Goal: Task Accomplishment & Management: Complete application form

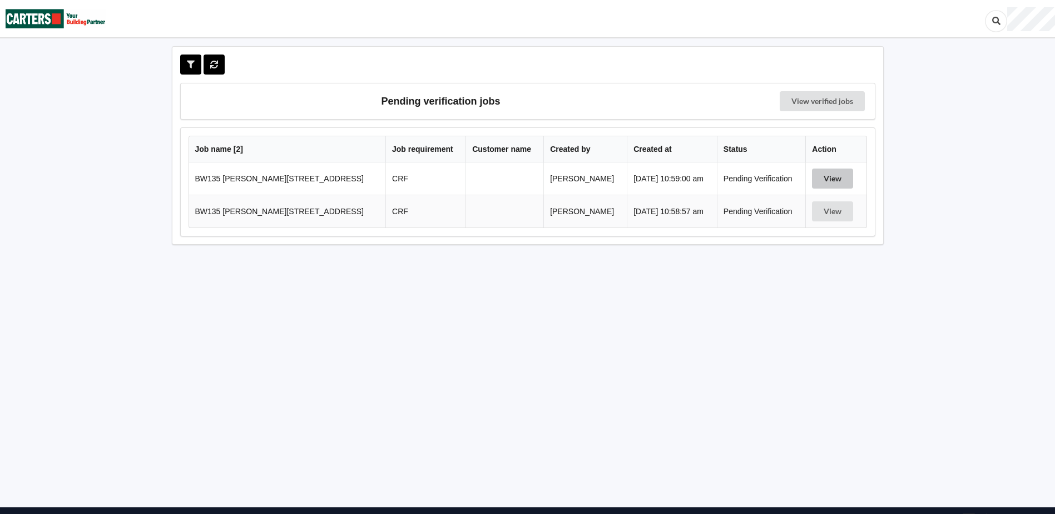
click at [833, 184] on button "View" at bounding box center [832, 179] width 41 height 20
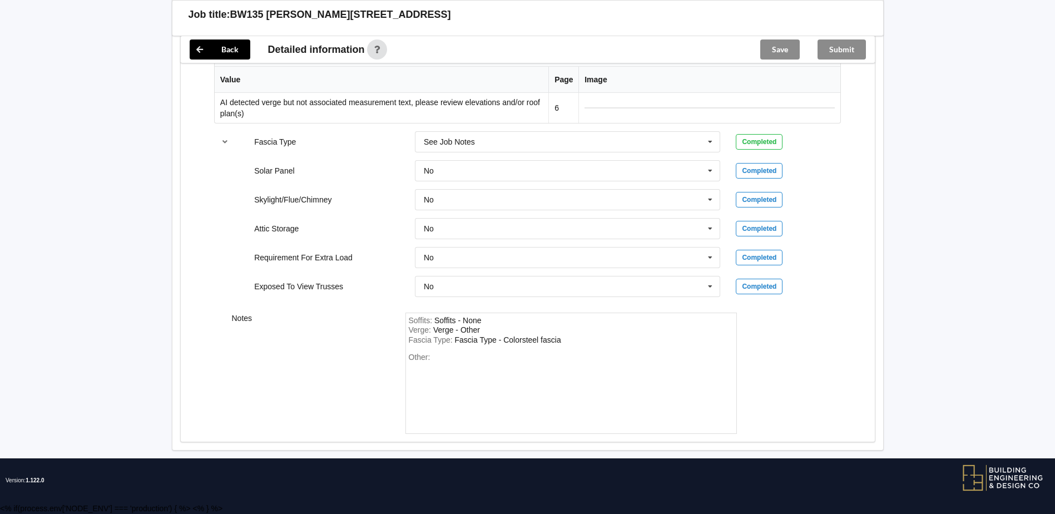
scroll to position [3544, 0]
click at [466, 362] on div "Other:" at bounding box center [571, 392] width 325 height 78
drag, startPoint x: 571, startPoint y: 339, endPoint x: 399, endPoint y: 349, distance: 172.2
click at [399, 349] on div "Soffits : Soffits - None Verge : Verge - Other Fascia Type : Fascia Type - Colo…" at bounding box center [571, 374] width 347 height 122
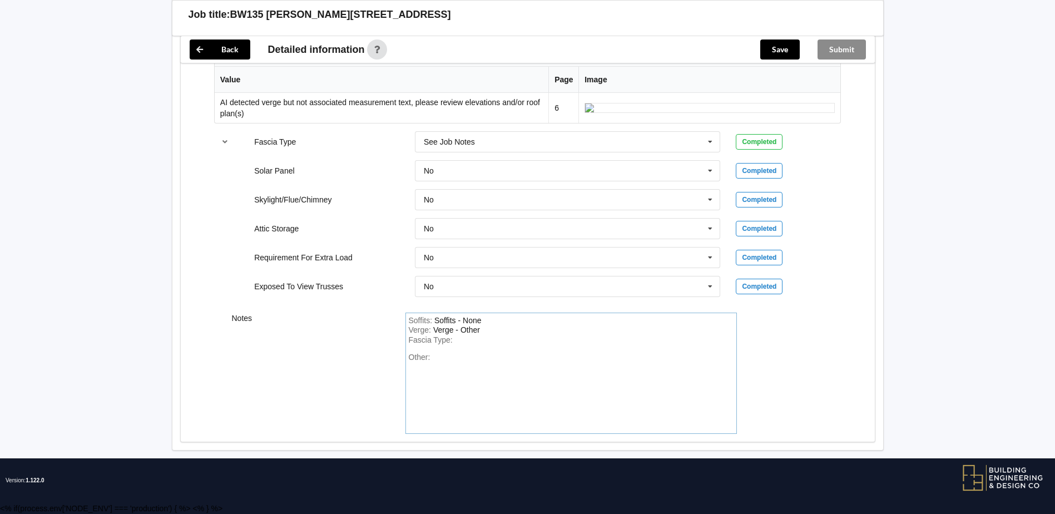
click at [531, 325] on div "Soffits : Soffits - None Verge : Verge - Other Fascia Type : Other:" at bounding box center [572, 374] width 332 height 122
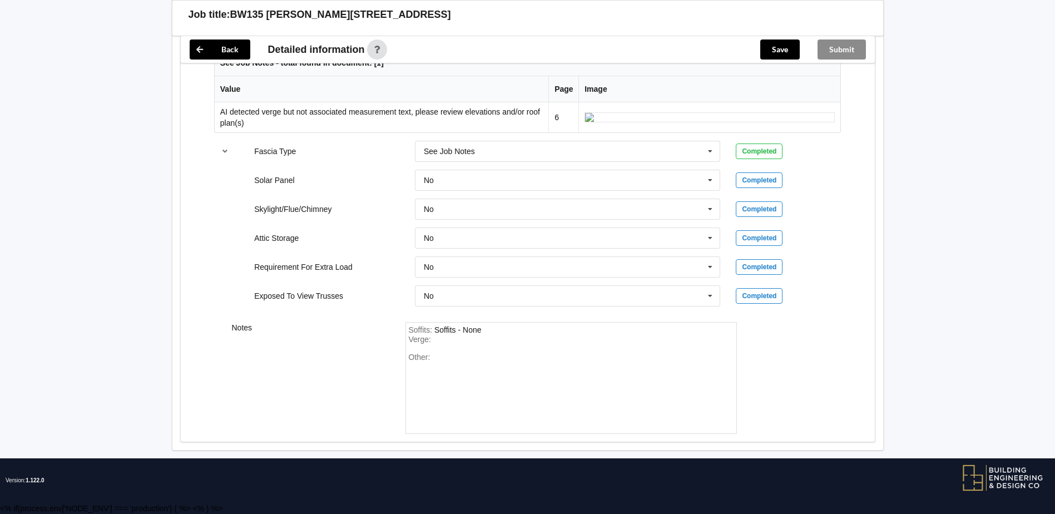
scroll to position [3525, 0]
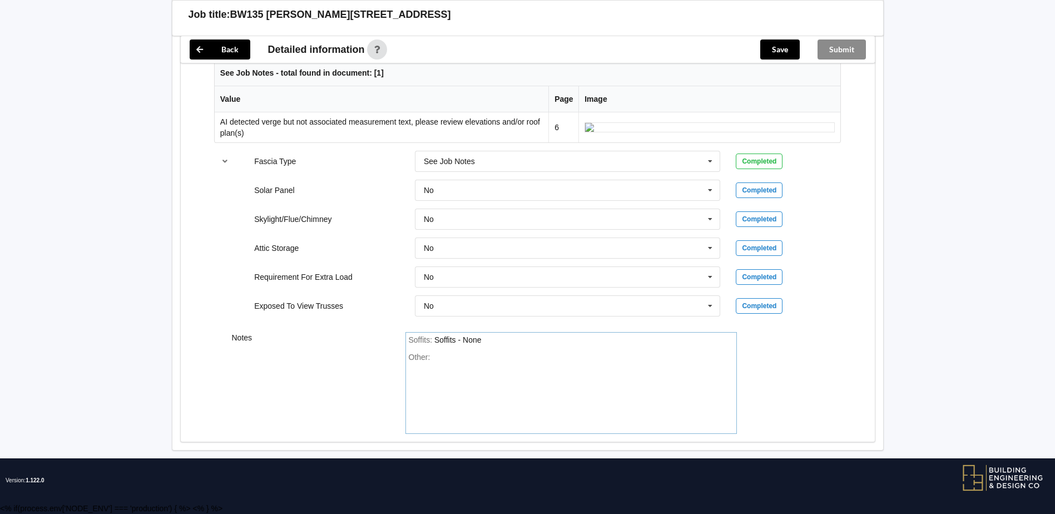
click at [491, 335] on div "Soffits : Soffits - None" at bounding box center [571, 340] width 325 height 10
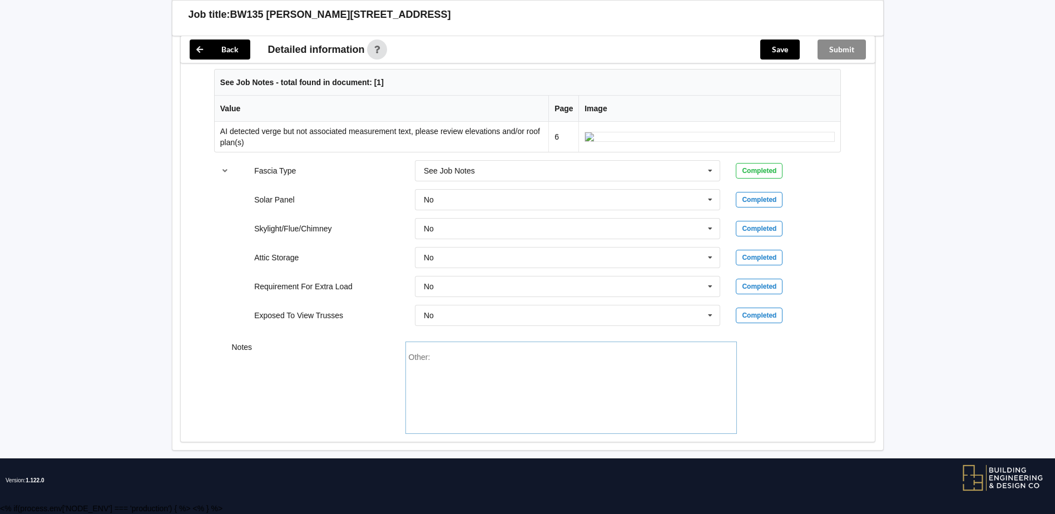
click at [456, 360] on div "Other:" at bounding box center [571, 392] width 325 height 78
paste div "Other"
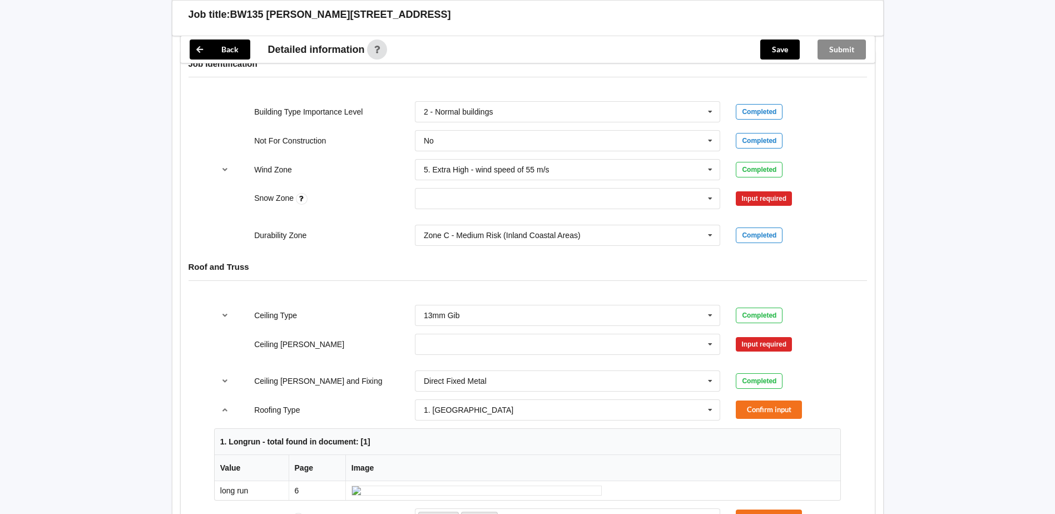
scroll to position [445, 0]
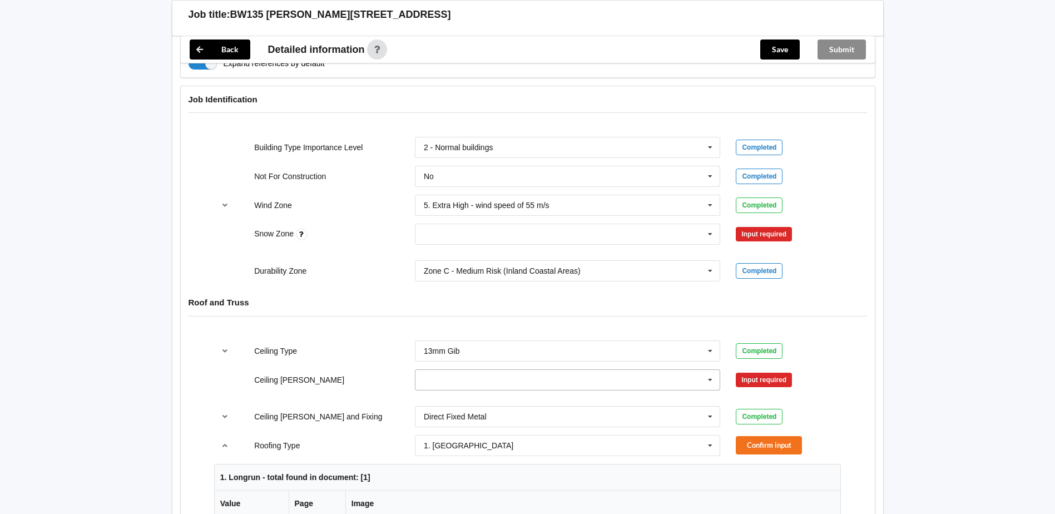
click at [431, 387] on input "text" at bounding box center [568, 380] width 305 height 20
click at [449, 436] on div "600mm" at bounding box center [568, 441] width 305 height 21
click at [790, 370] on button "Confirm input" at bounding box center [769, 379] width 66 height 18
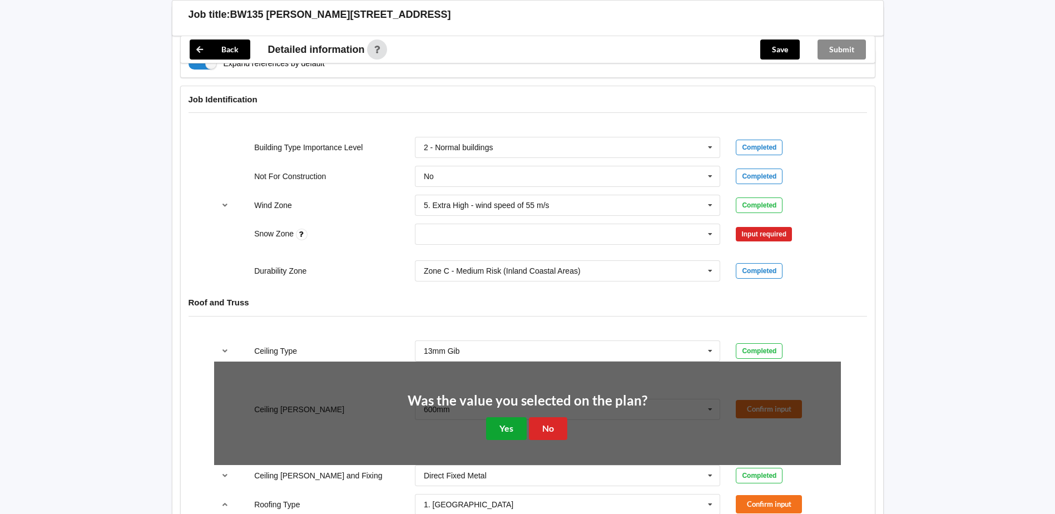
click at [503, 432] on button "Yes" at bounding box center [506, 428] width 41 height 23
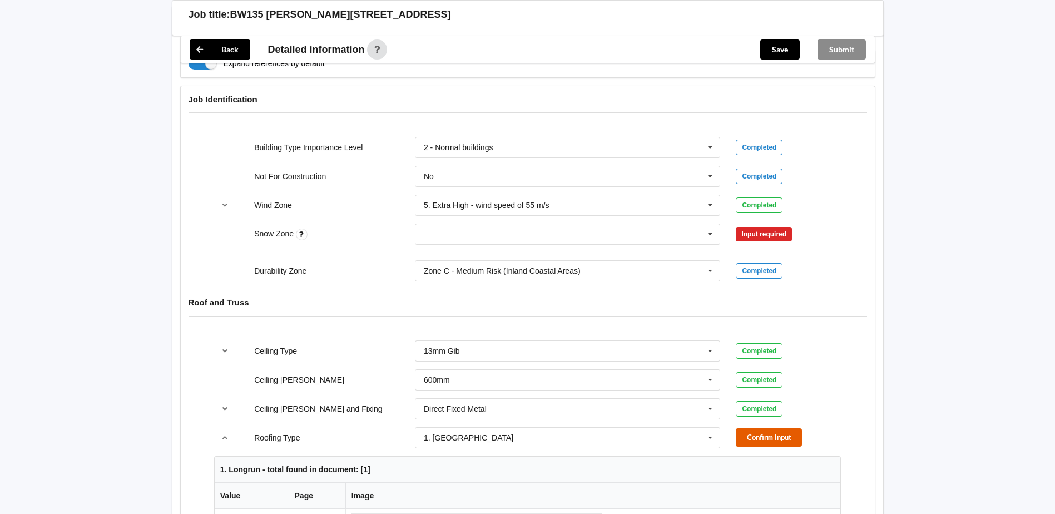
click at [773, 437] on button "Confirm input" at bounding box center [769, 437] width 66 height 18
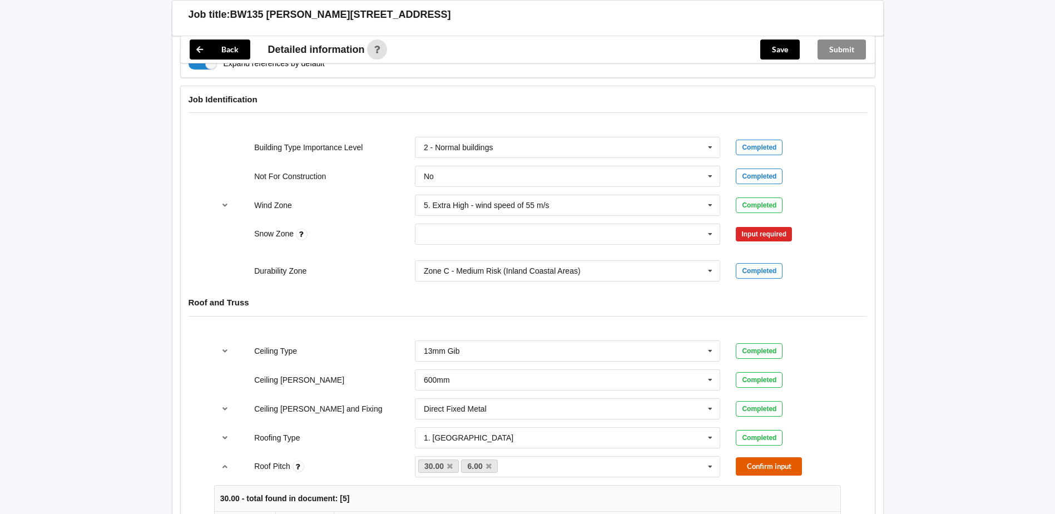
click at [793, 466] on button "Confirm input" at bounding box center [769, 466] width 66 height 18
click at [575, 230] on input "text" at bounding box center [568, 234] width 305 height 20
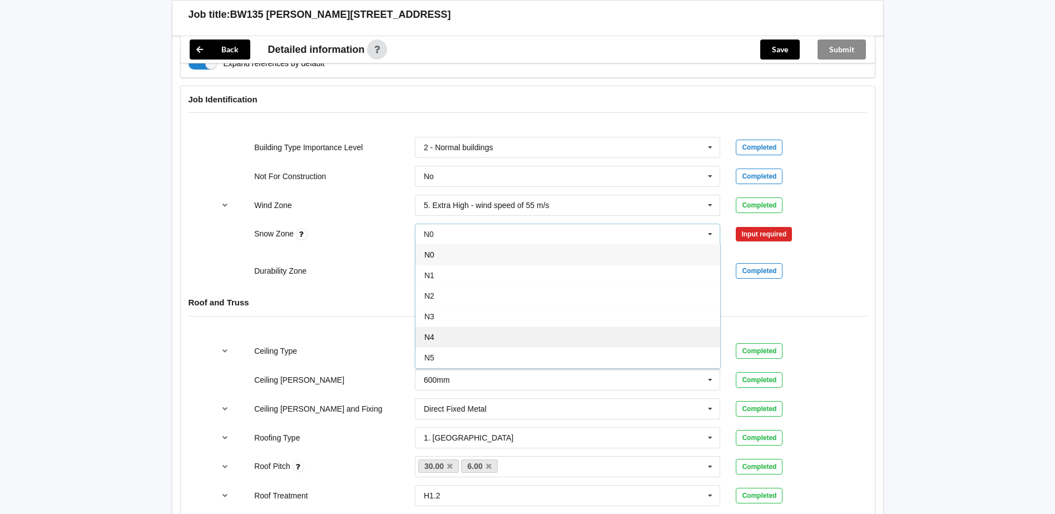
click at [500, 332] on div "N4" at bounding box center [568, 337] width 305 height 21
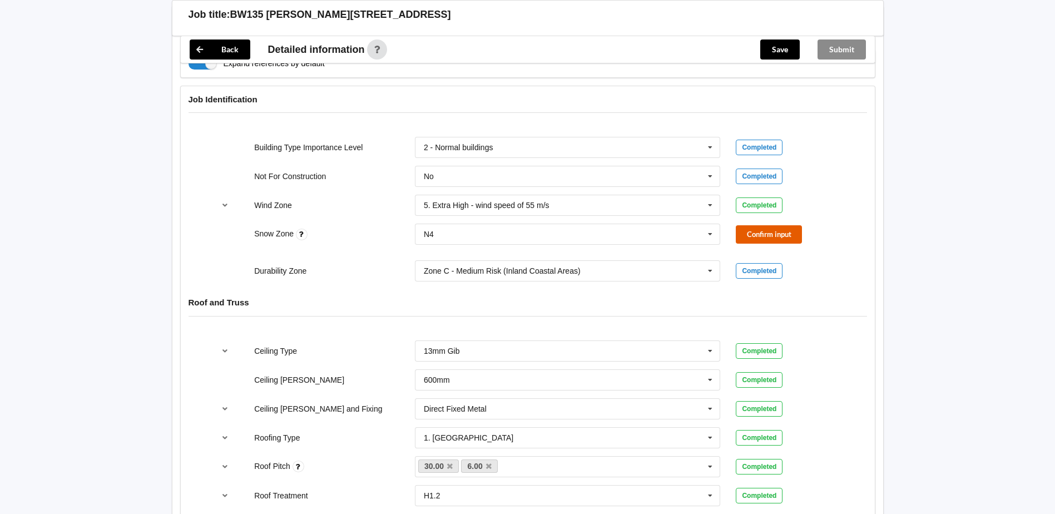
click at [787, 232] on button "Confirm input" at bounding box center [769, 234] width 66 height 18
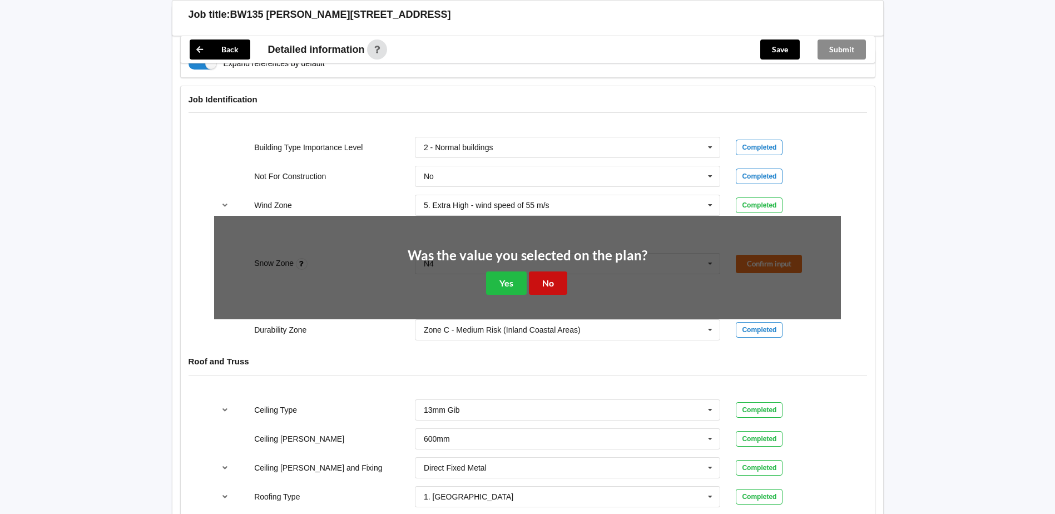
click at [556, 284] on button "No" at bounding box center [548, 282] width 38 height 23
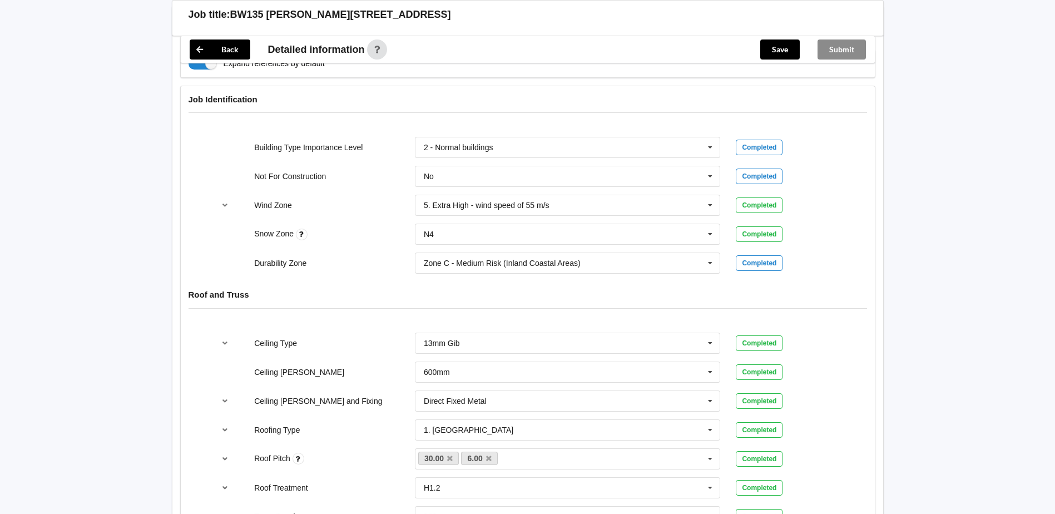
scroll to position [890, 0]
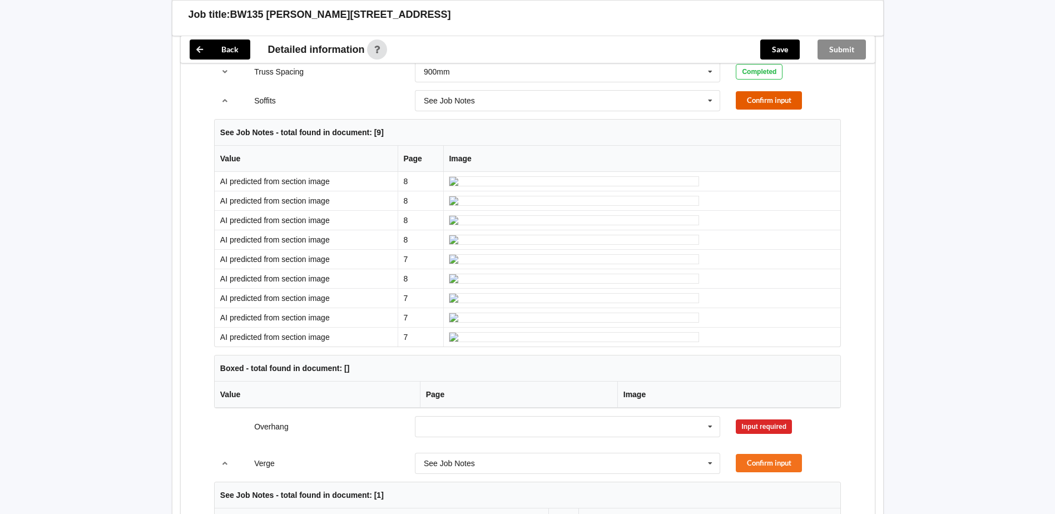
click at [790, 93] on button "Confirm input" at bounding box center [769, 100] width 66 height 18
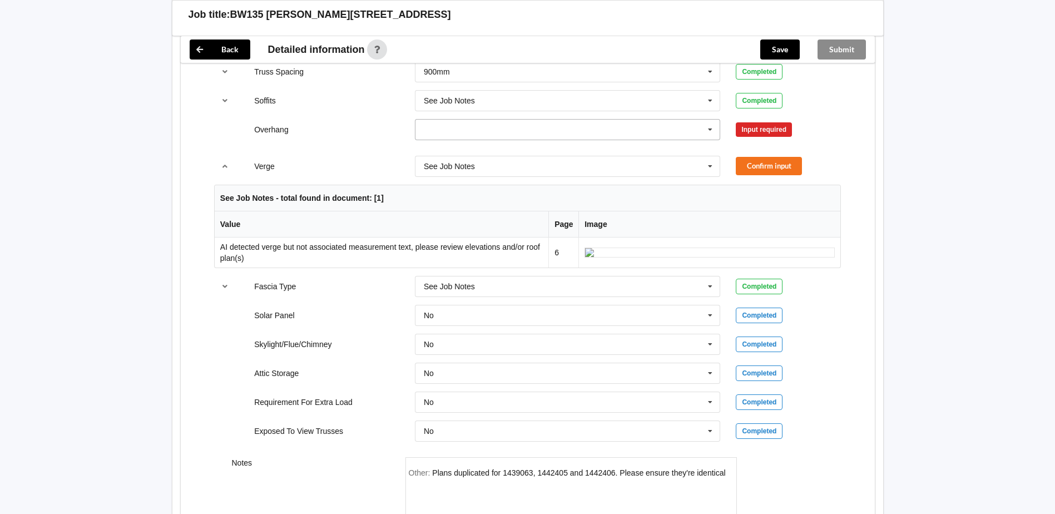
click at [591, 137] on input "text" at bounding box center [568, 130] width 305 height 20
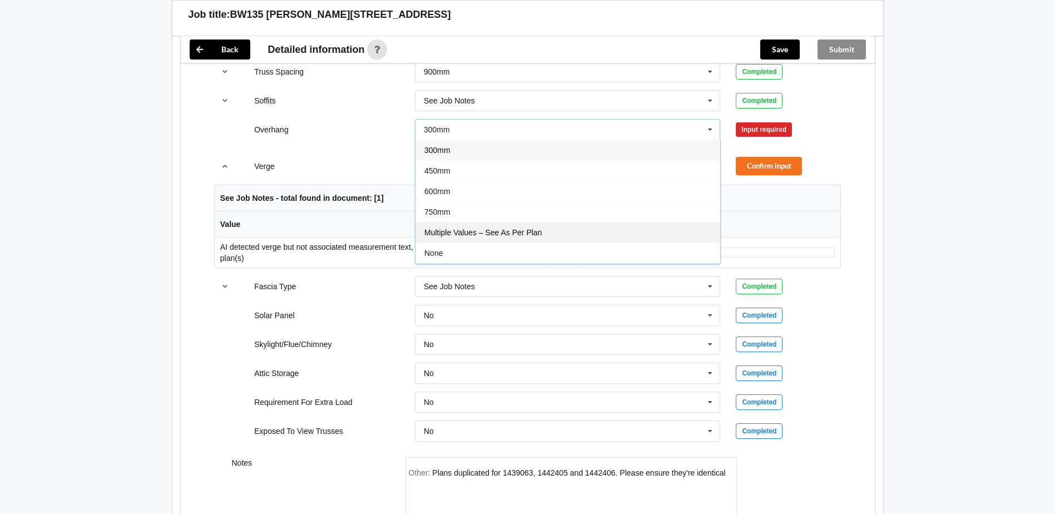
click at [518, 230] on span "Multiple Values – See As Per Plan" at bounding box center [482, 232] width 117 height 9
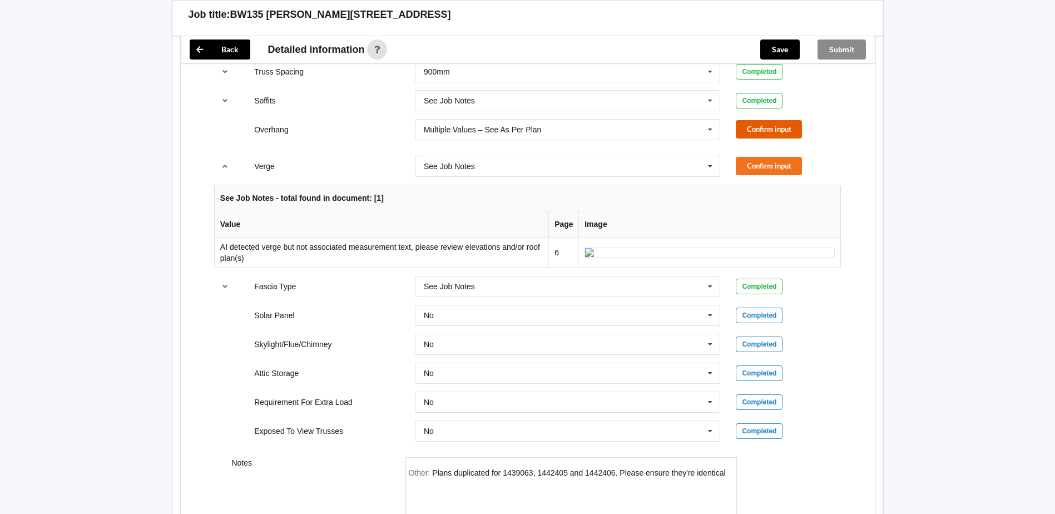
click at [748, 129] on button "Confirm input" at bounding box center [769, 129] width 66 height 18
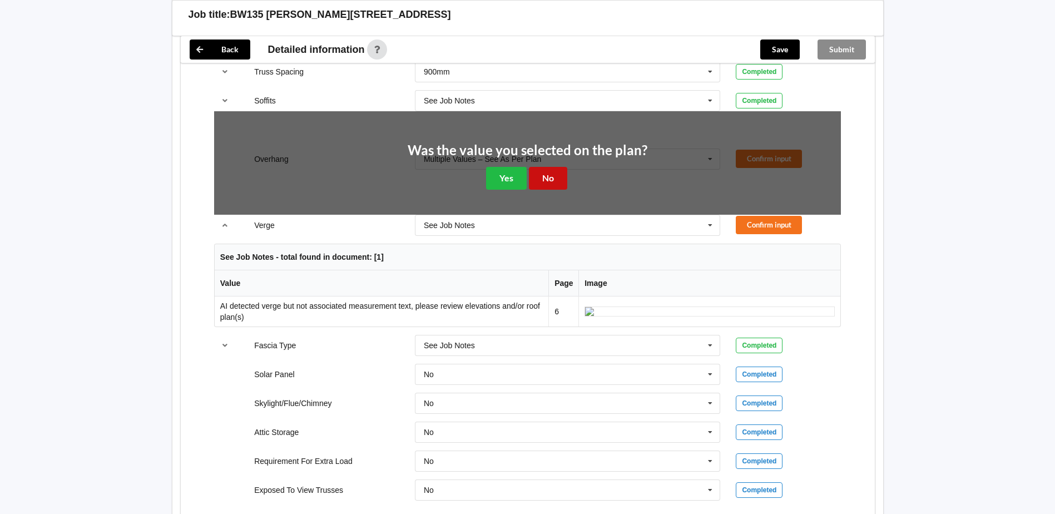
click at [540, 185] on button "No" at bounding box center [548, 178] width 38 height 23
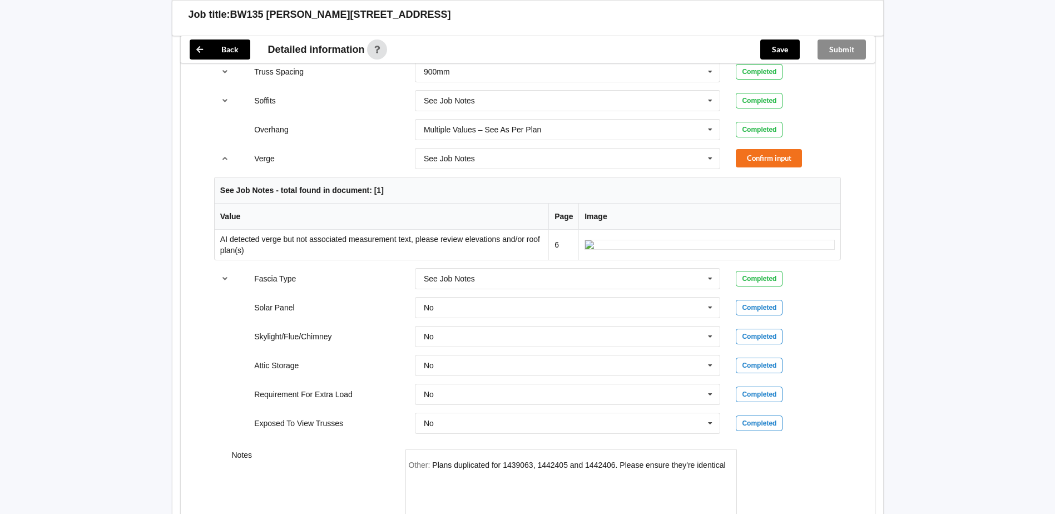
click at [758, 142] on div "Verge See Job Notes See Job Notes 300mm 450mm 600mm 750mm Multiple Values – See…" at bounding box center [527, 158] width 643 height 37
click at [762, 162] on button "Confirm input" at bounding box center [769, 158] width 66 height 18
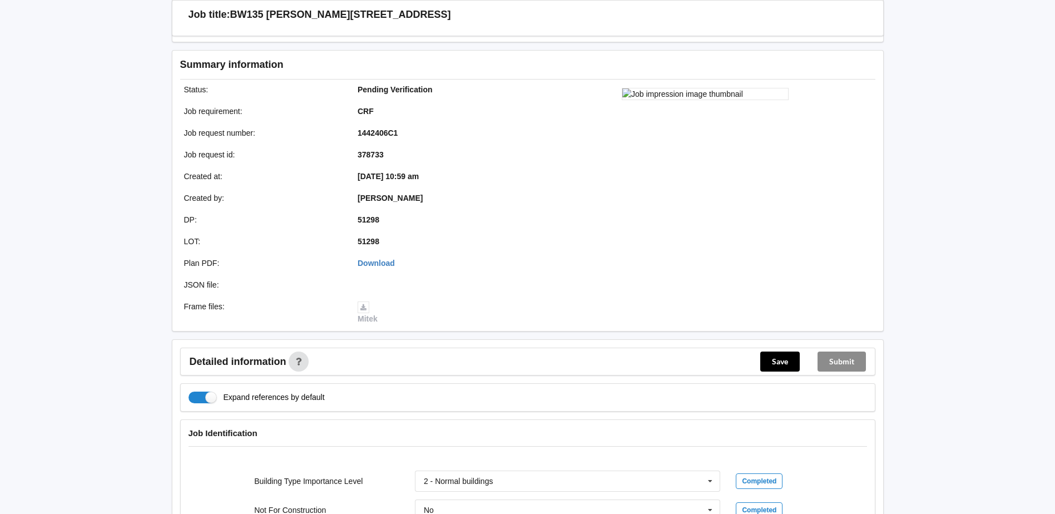
scroll to position [334, 0]
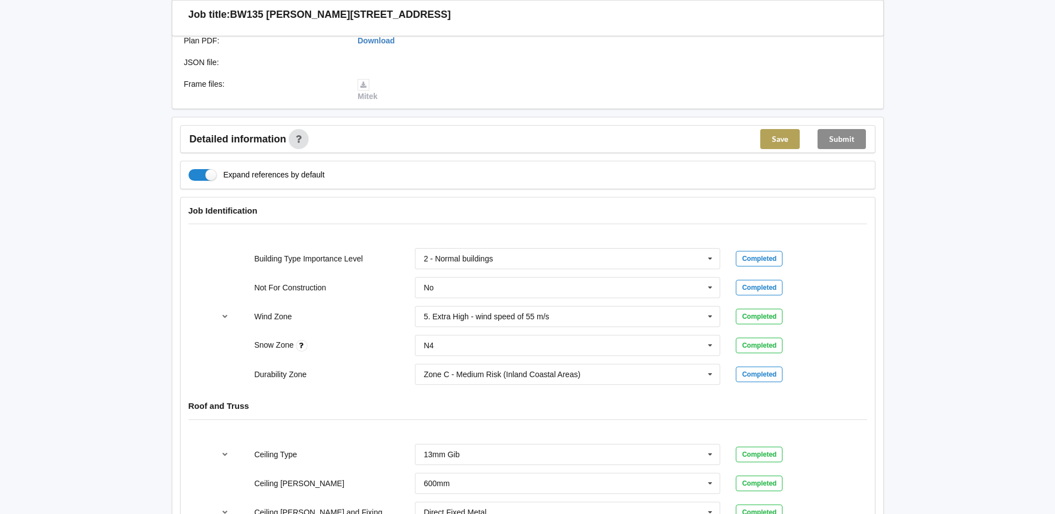
click at [777, 145] on button "Save" at bounding box center [779, 139] width 39 height 20
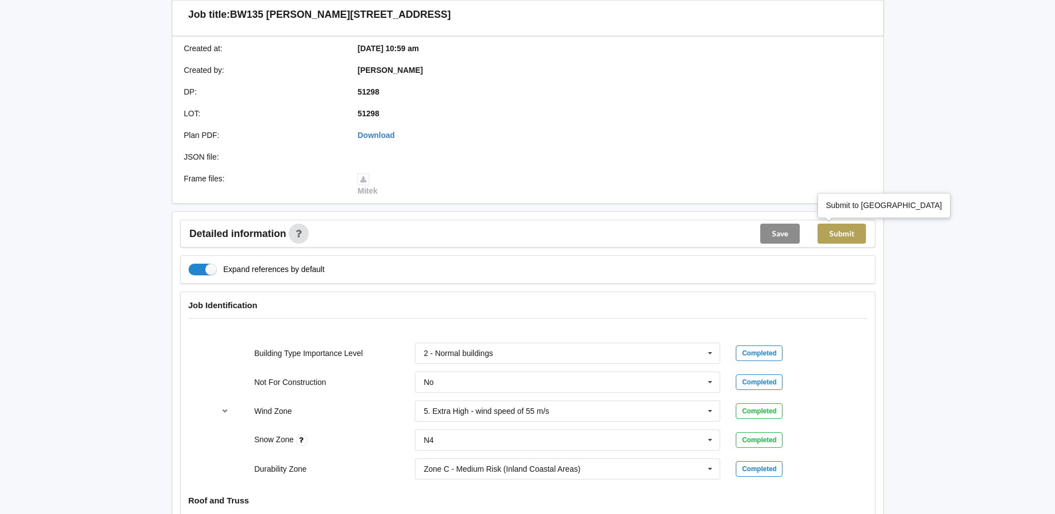
click at [857, 241] on button "Submit" at bounding box center [842, 234] width 48 height 20
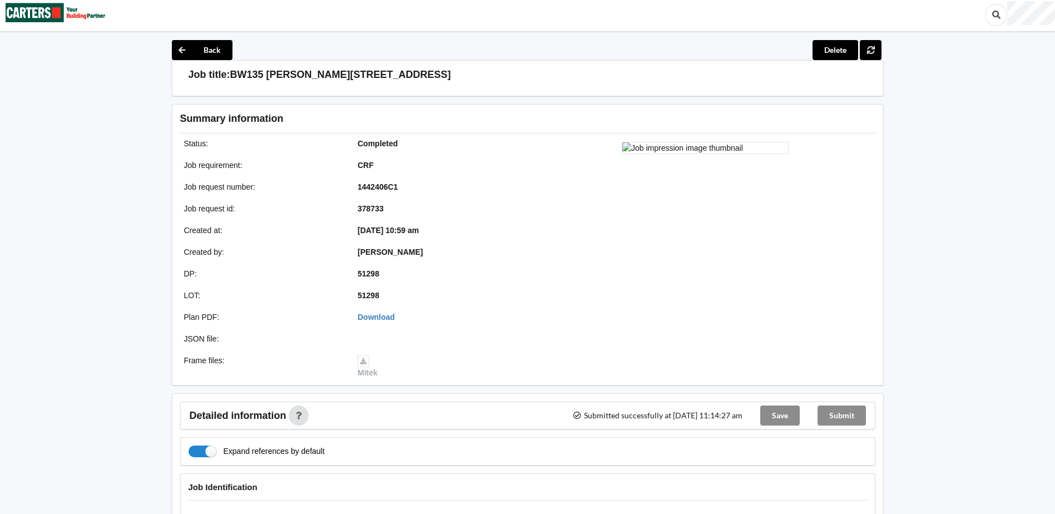
scroll to position [0, 0]
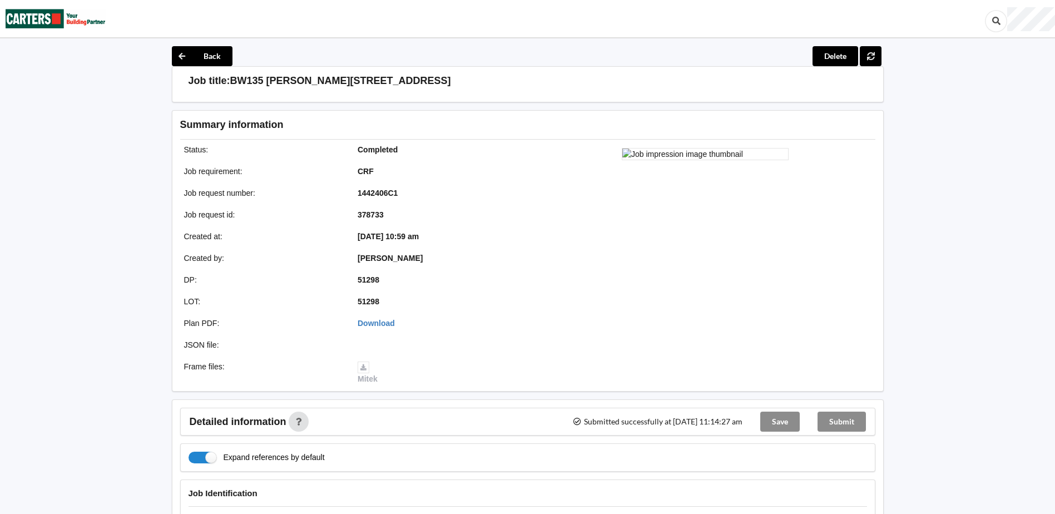
click at [62, 12] on img at bounding box center [56, 19] width 100 height 36
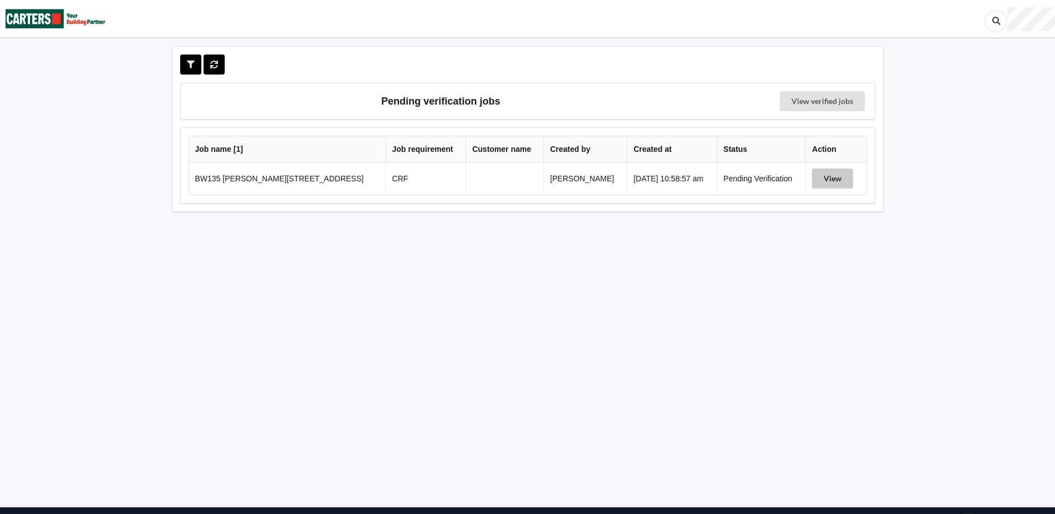
click at [837, 181] on button "View" at bounding box center [832, 179] width 41 height 20
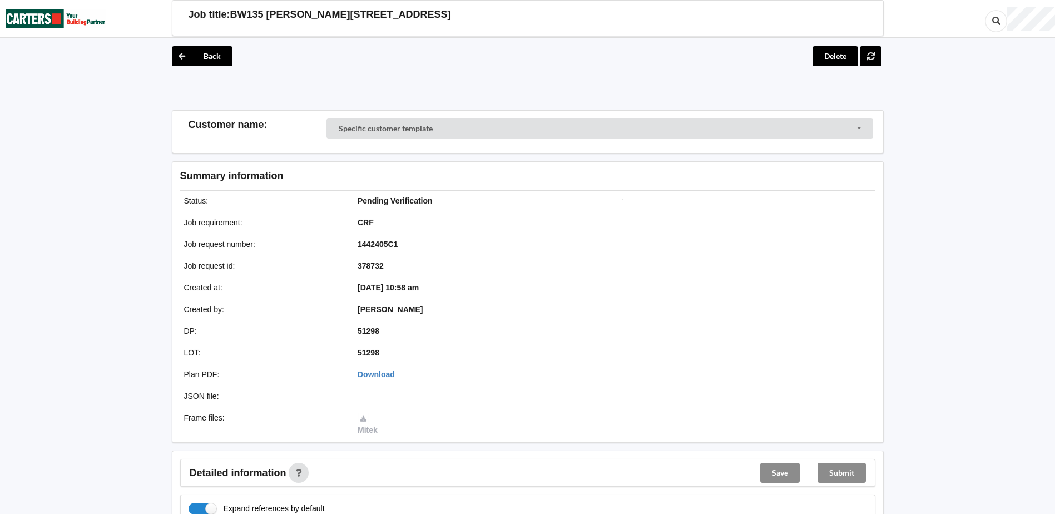
scroll to position [556, 0]
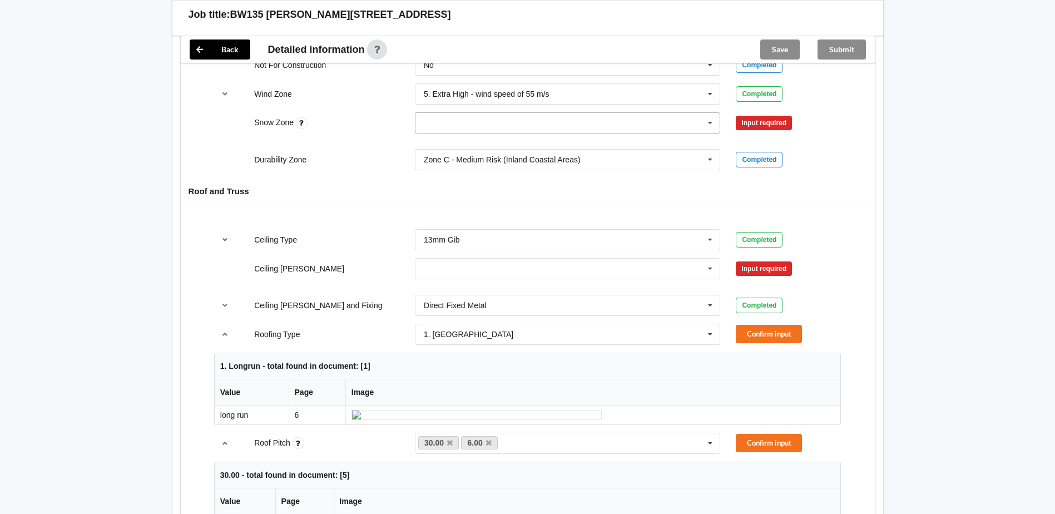
click at [503, 127] on input "text" at bounding box center [568, 123] width 305 height 20
click at [443, 226] on div "N4" at bounding box center [568, 225] width 305 height 21
click at [765, 122] on button "Confirm input" at bounding box center [769, 123] width 66 height 18
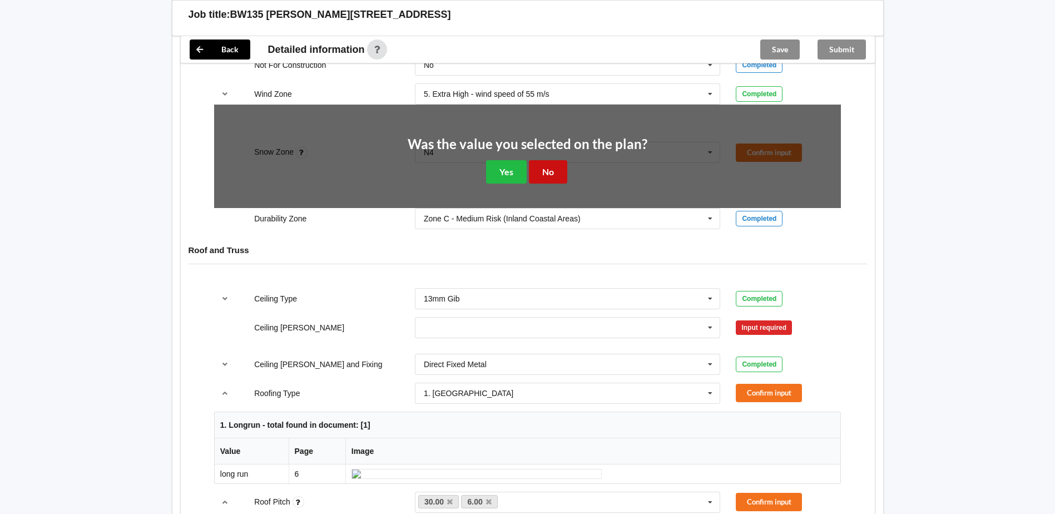
click at [556, 169] on button "No" at bounding box center [548, 171] width 38 height 23
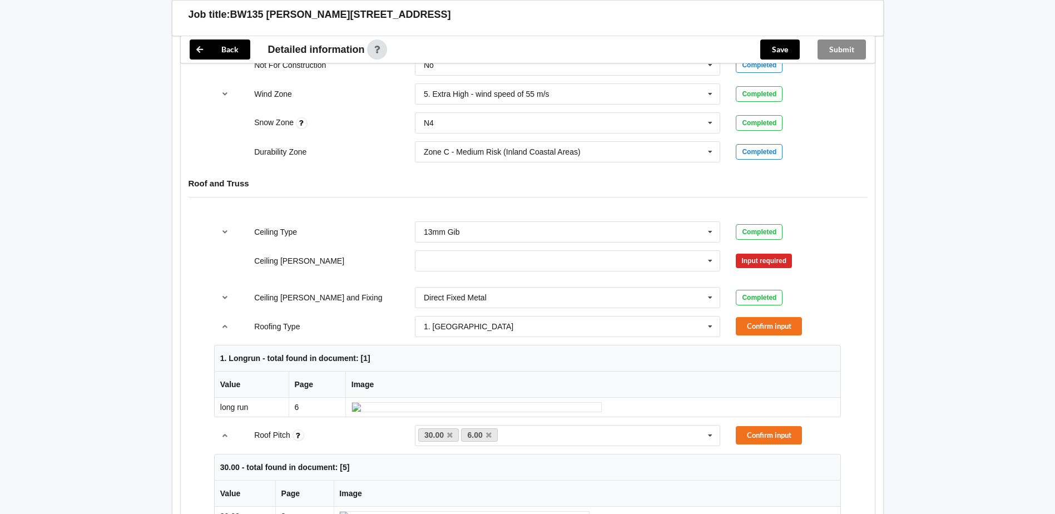
click at [505, 246] on div "400mm 450mm 600mm See Job Notes" at bounding box center [568, 261] width 322 height 37
click at [498, 258] on input "text" at bounding box center [568, 261] width 305 height 20
click at [451, 329] on div "600mm" at bounding box center [568, 322] width 305 height 21
click at [770, 274] on div "Ceiling [PERSON_NAME] 600mm 400mm 450mm 600mm See Job Notes Confirm input" at bounding box center [527, 261] width 643 height 37
click at [758, 263] on button "Confirm input" at bounding box center [769, 260] width 66 height 18
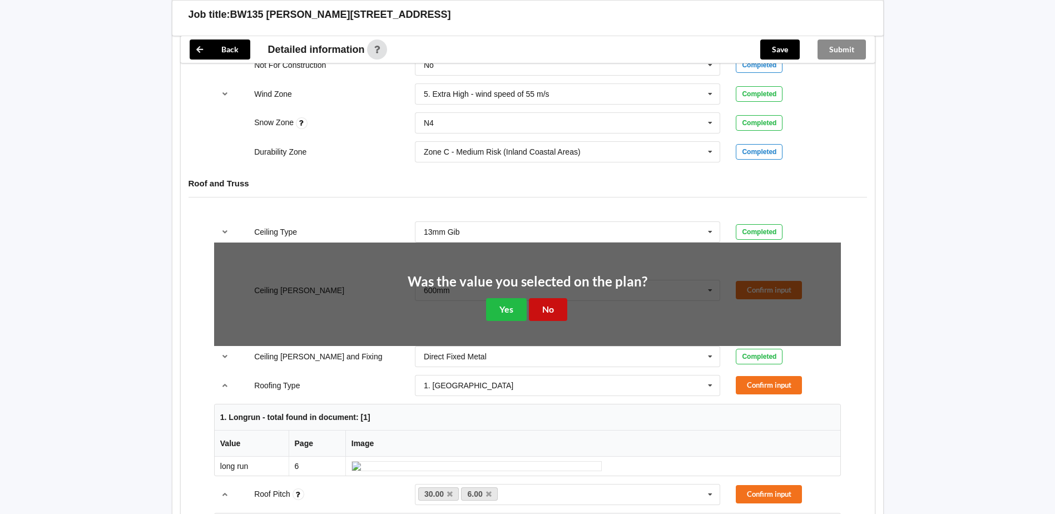
click at [566, 303] on button "No" at bounding box center [548, 309] width 38 height 23
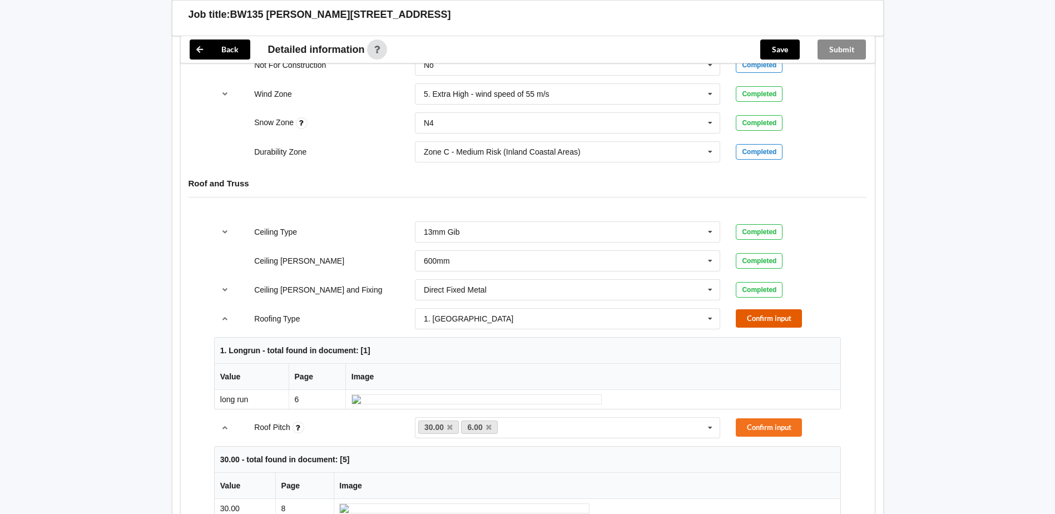
click at [745, 328] on button "Confirm input" at bounding box center [769, 318] width 66 height 18
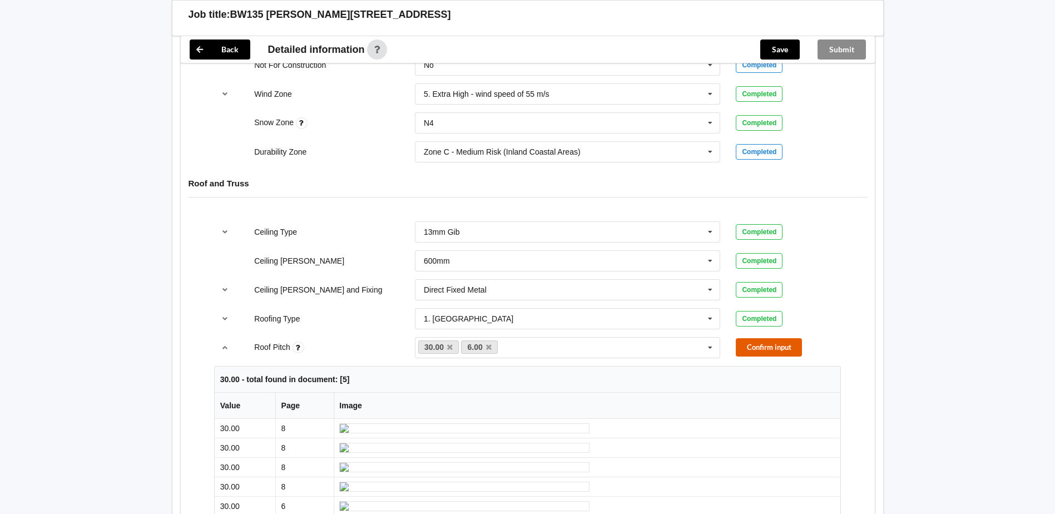
click at [748, 346] on button "Confirm input" at bounding box center [769, 347] width 66 height 18
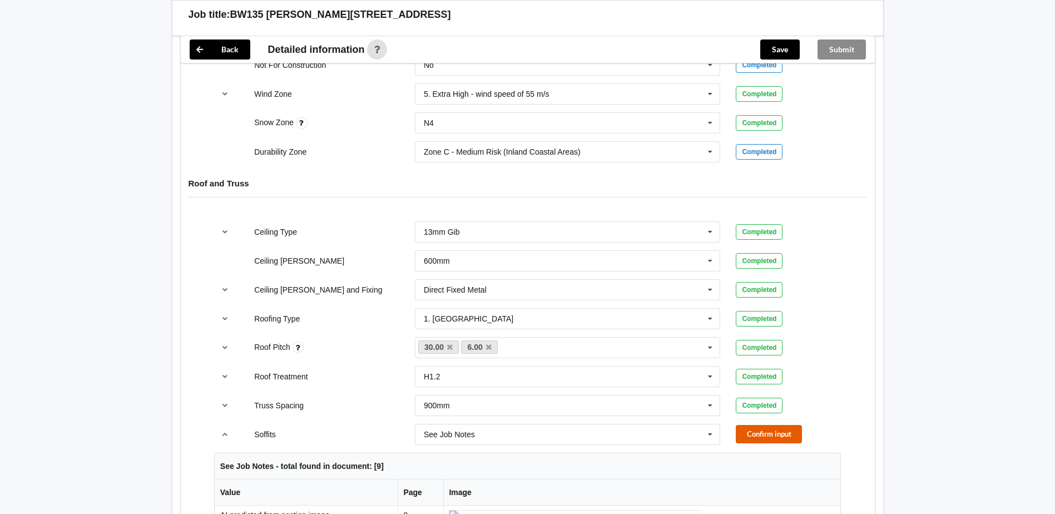
click at [747, 441] on button "Confirm input" at bounding box center [769, 434] width 66 height 18
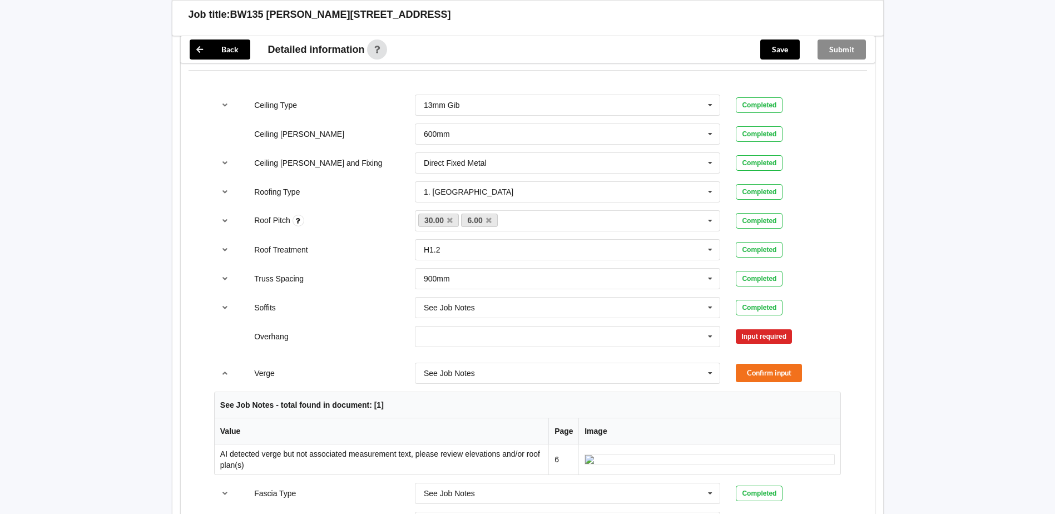
scroll to position [779, 0]
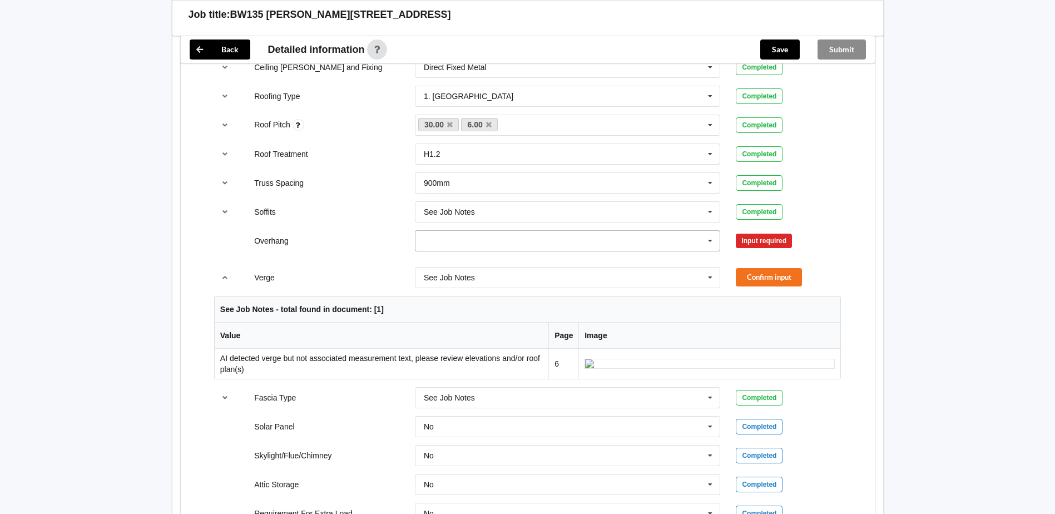
click at [575, 251] on div "300mm 450mm 600mm 750mm Multiple Values – See As Per Plan None See Job Notes" at bounding box center [568, 240] width 306 height 21
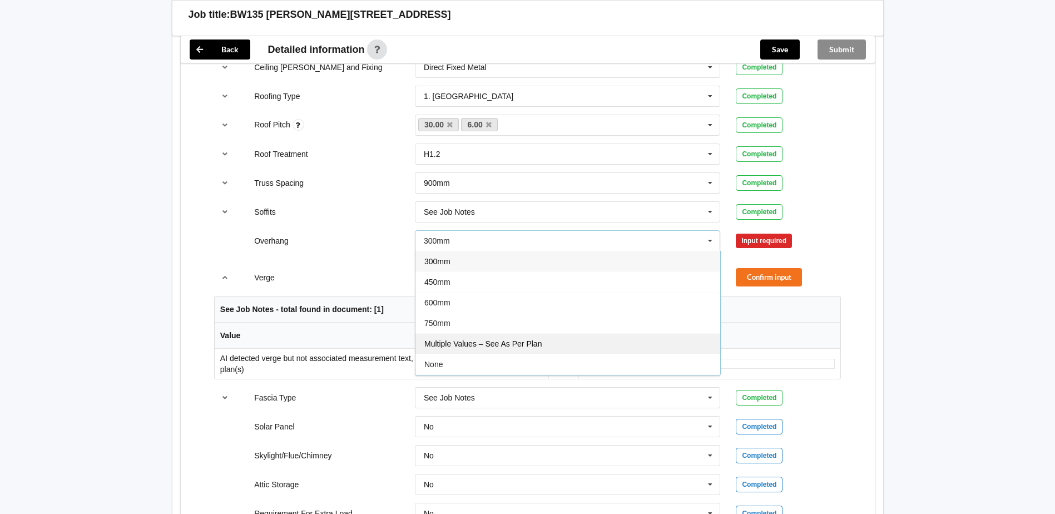
click at [523, 338] on div "Multiple Values – See As Per Plan" at bounding box center [568, 343] width 305 height 21
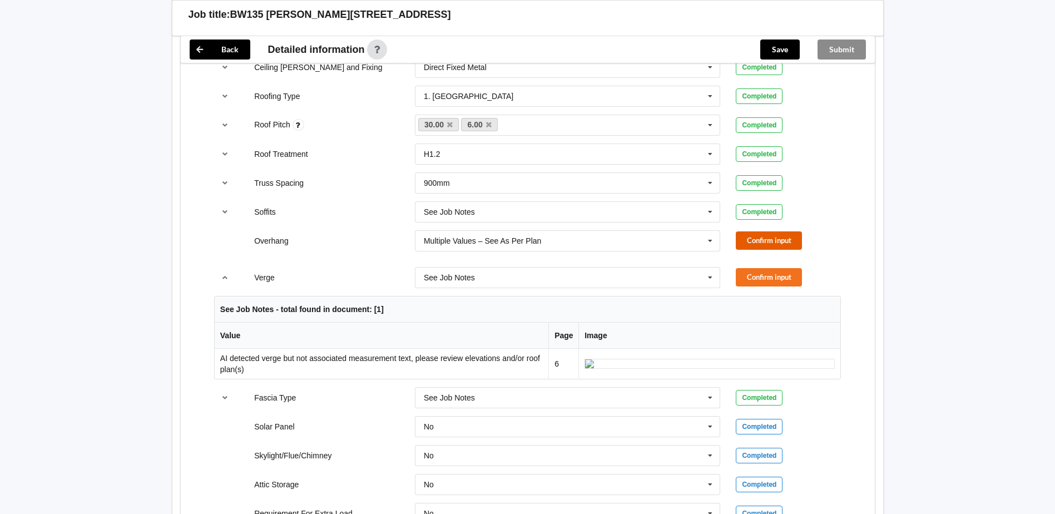
click at [783, 231] on button "Confirm input" at bounding box center [769, 240] width 66 height 18
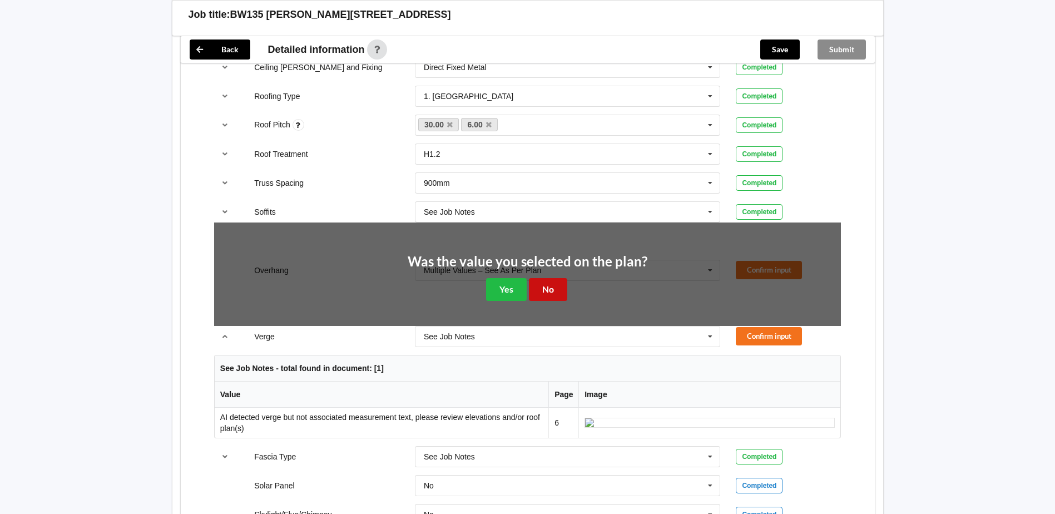
click at [558, 291] on button "No" at bounding box center [548, 289] width 38 height 23
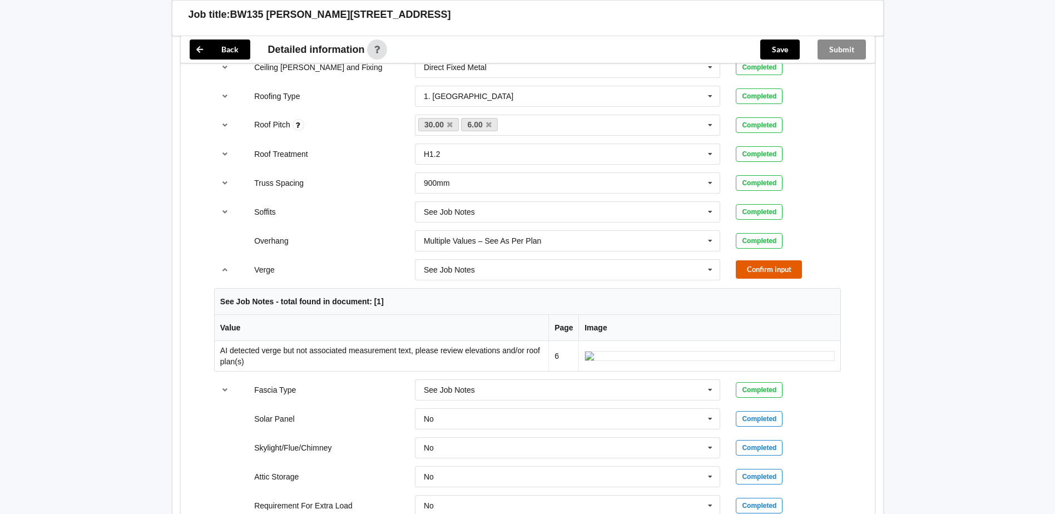
click at [795, 261] on button "Confirm input" at bounding box center [769, 269] width 66 height 18
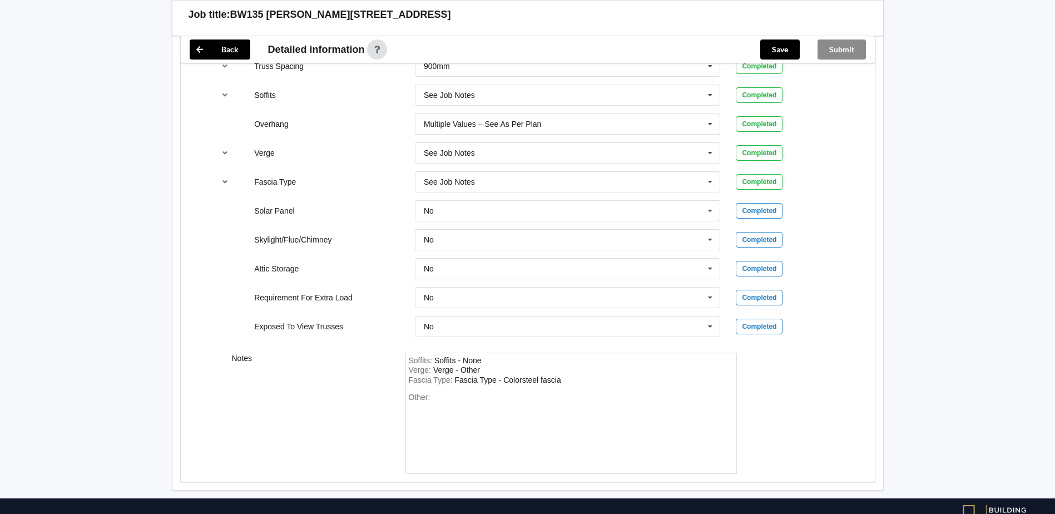
scroll to position [936, 0]
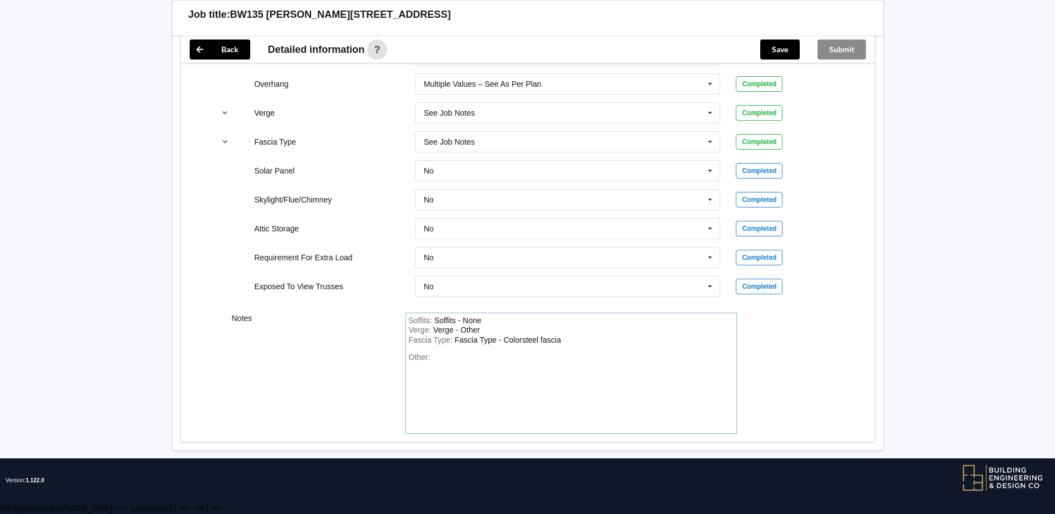
drag, startPoint x: 556, startPoint y: 338, endPoint x: 568, endPoint y: 338, distance: 11.7
click at [558, 338] on div "Fascia Type - Colorsteel fascia" at bounding box center [508, 339] width 106 height 9
drag, startPoint x: 573, startPoint y: 338, endPoint x: 351, endPoint y: 319, distance: 222.7
click at [351, 319] on div "Notes Soffits : Soffits - None Verge : Verge - Other Fascia Type : Fascia Type …" at bounding box center [528, 373] width 694 height 137
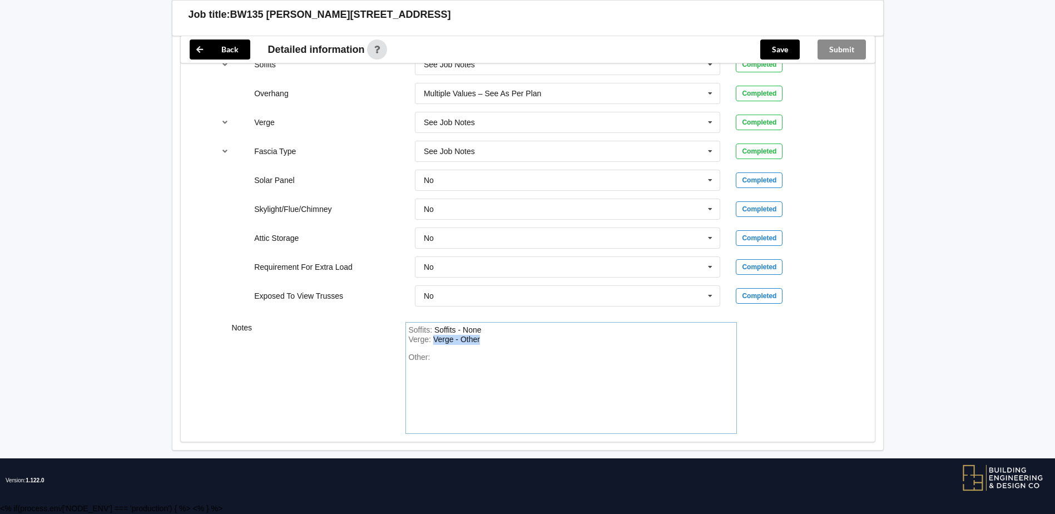
drag, startPoint x: 501, startPoint y: 339, endPoint x: 404, endPoint y: 339, distance: 96.8
click at [404, 339] on div "Soffits : Soffits - None Verge : Verge - Other Other:" at bounding box center [571, 378] width 347 height 112
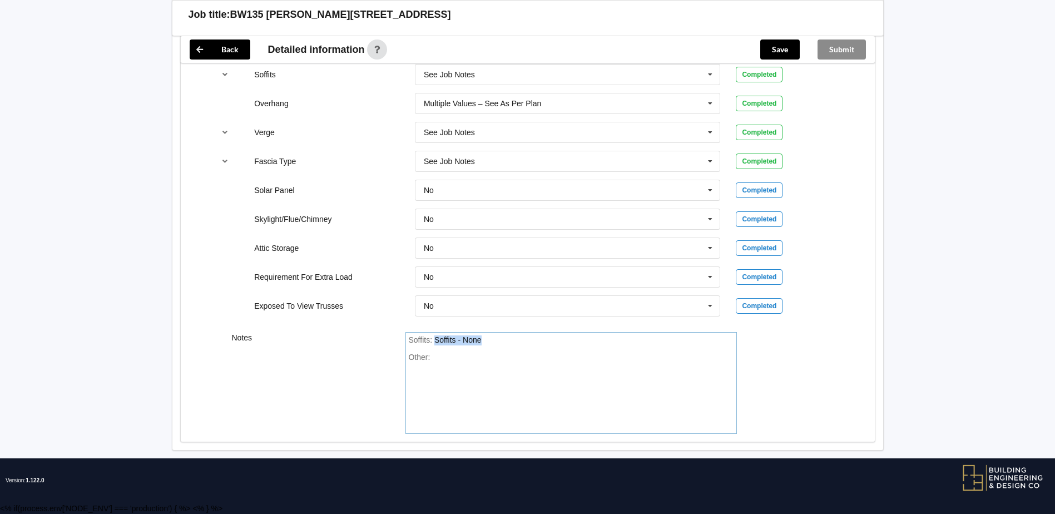
drag, startPoint x: 486, startPoint y: 339, endPoint x: 443, endPoint y: 348, distance: 44.2
click at [329, 328] on div "Notes Soffits : Soffits - None Other:" at bounding box center [528, 383] width 694 height 118
click at [496, 353] on div "Other:" at bounding box center [571, 392] width 325 height 78
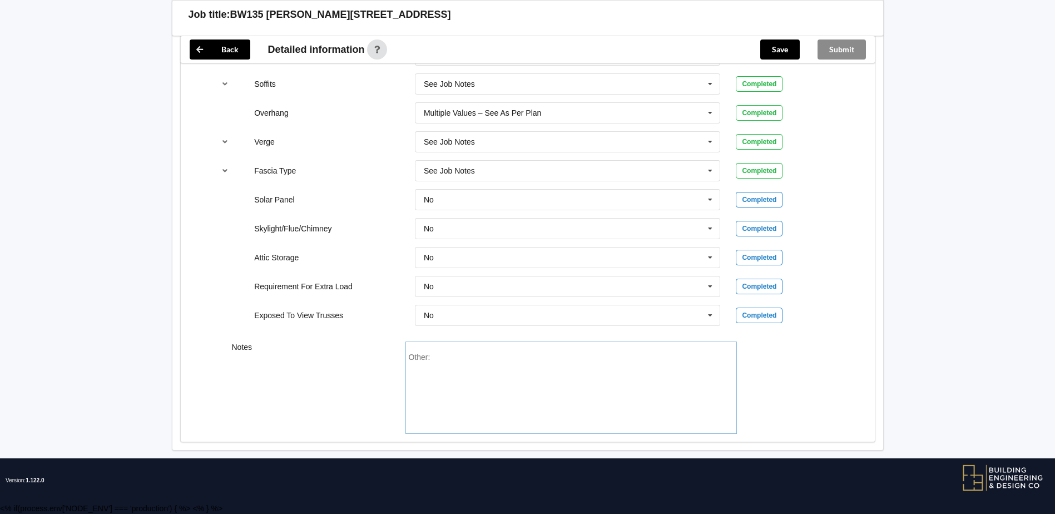
paste div "Other"
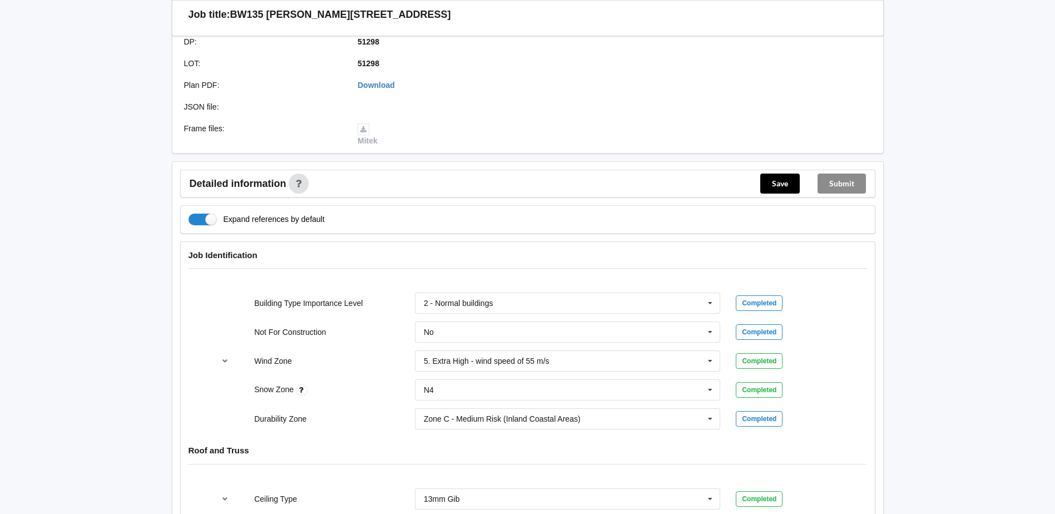
scroll to position [334, 0]
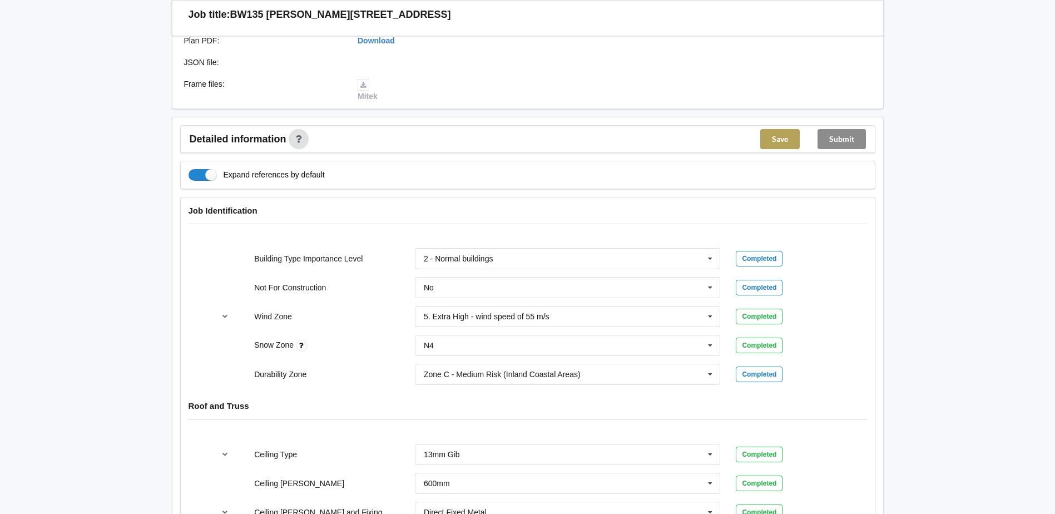
click at [787, 139] on button "Save" at bounding box center [779, 139] width 39 height 20
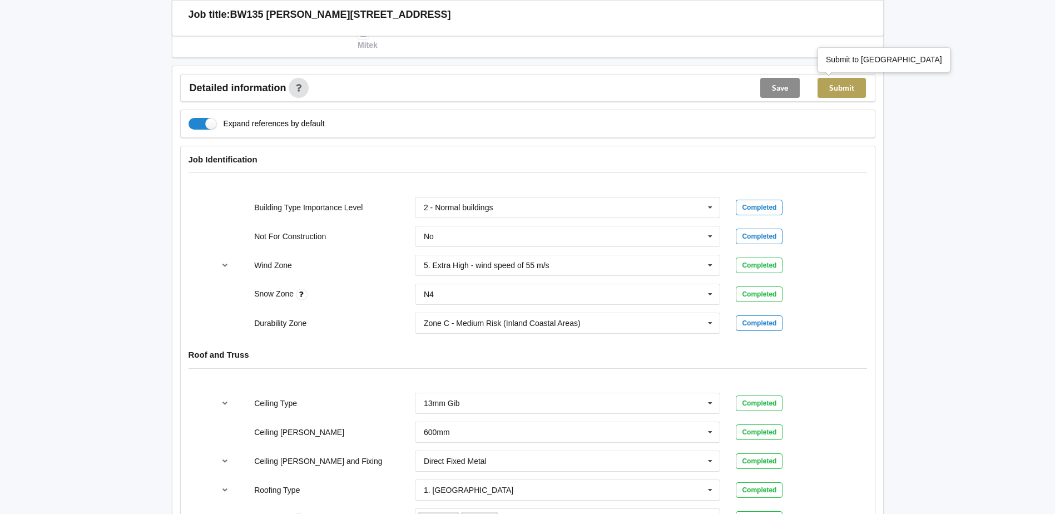
click at [848, 94] on button "Submit" at bounding box center [842, 88] width 48 height 20
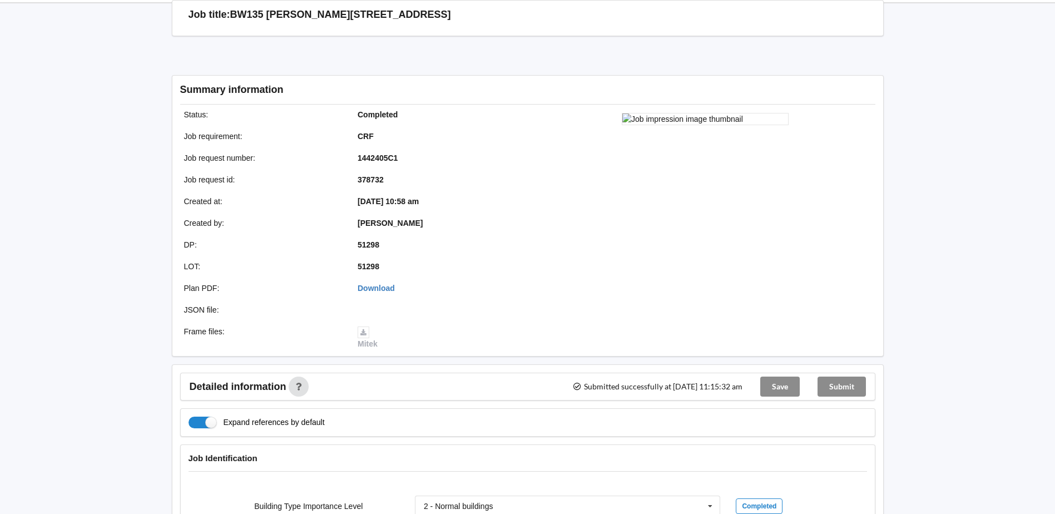
scroll to position [0, 0]
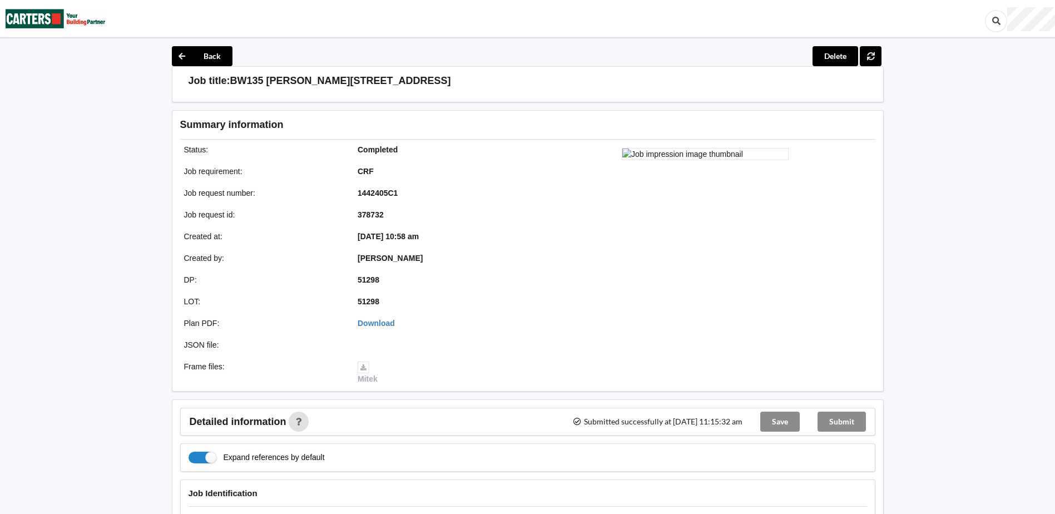
click at [104, 26] on img at bounding box center [56, 19] width 100 height 36
